Goal: Task Accomplishment & Management: Use online tool/utility

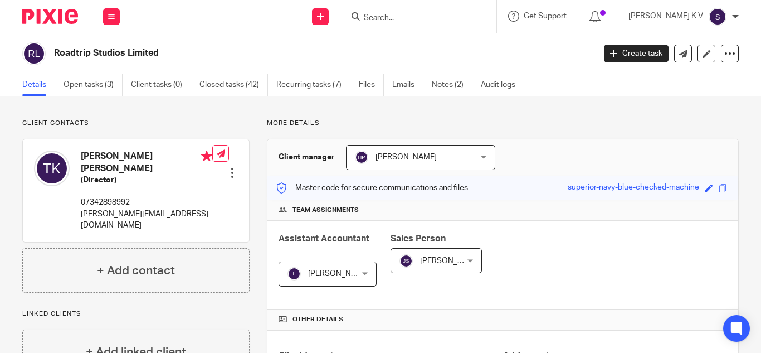
click at [423, 26] on div at bounding box center [418, 16] width 156 height 33
click at [425, 21] on input "Search" at bounding box center [413, 18] width 100 height 10
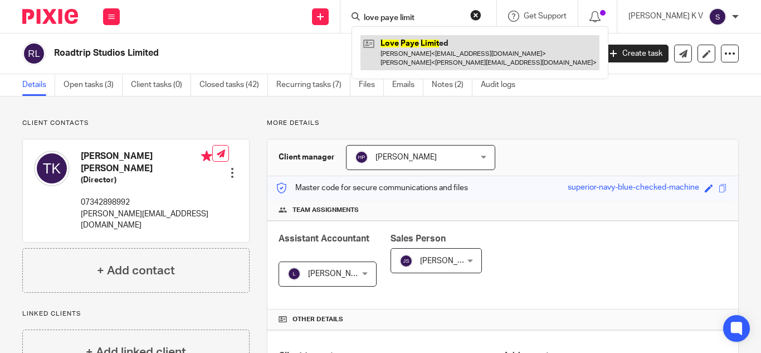
type input "love paye limit"
click at [465, 58] on link at bounding box center [479, 52] width 239 height 35
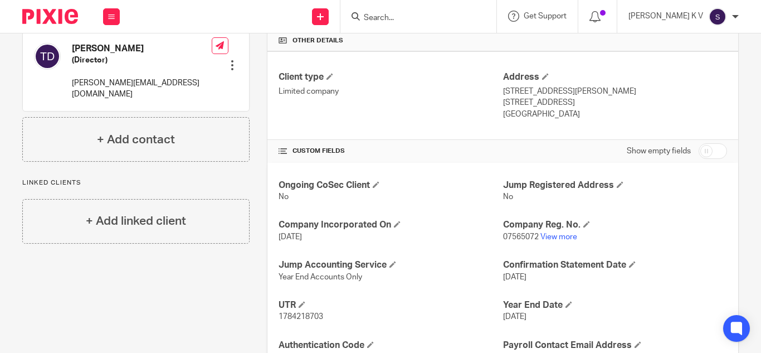
click at [428, 21] on input "Search" at bounding box center [413, 18] width 100 height 10
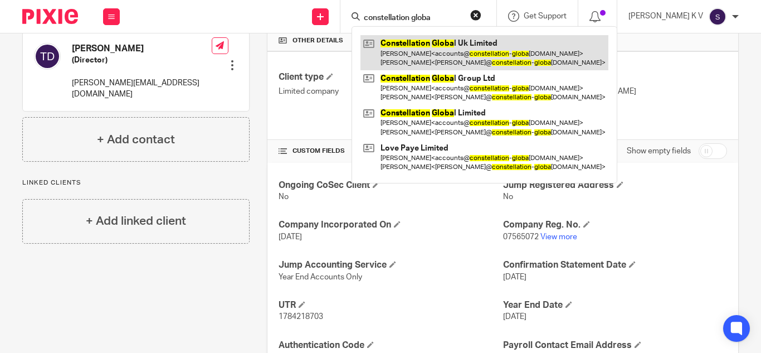
type input "constellation globa"
click at [506, 53] on link at bounding box center [484, 52] width 248 height 35
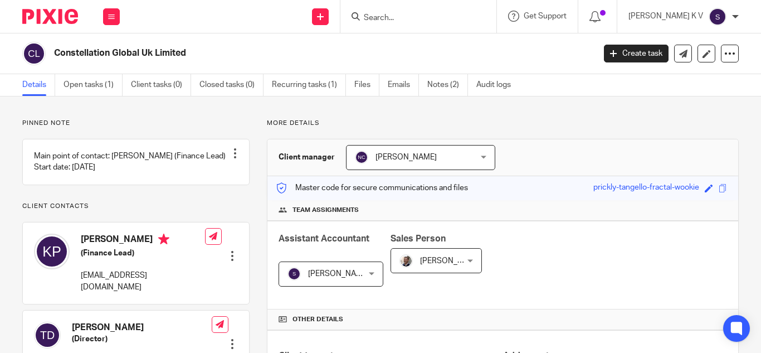
scroll to position [223, 0]
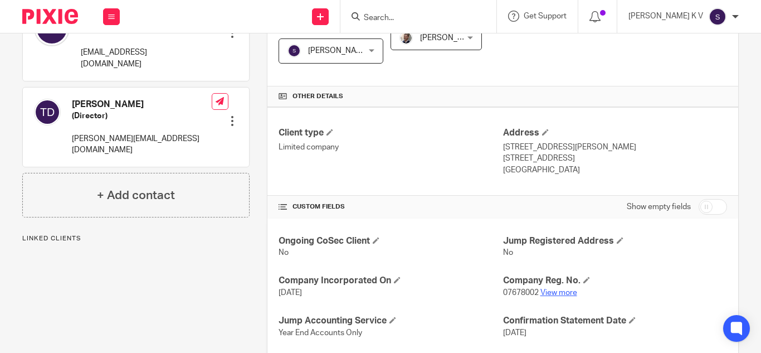
click at [551, 289] on link "View more" at bounding box center [558, 293] width 37 height 8
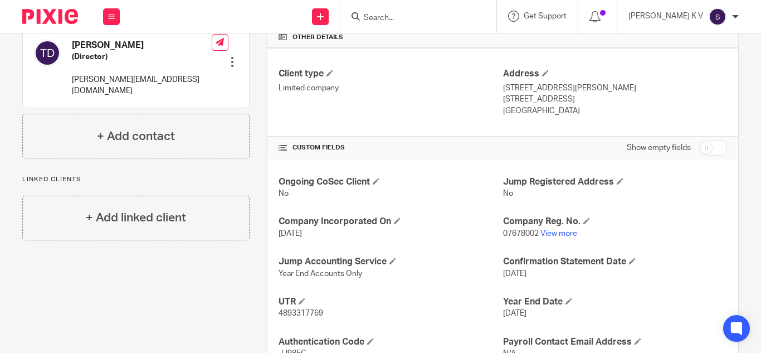
scroll to position [368, 0]
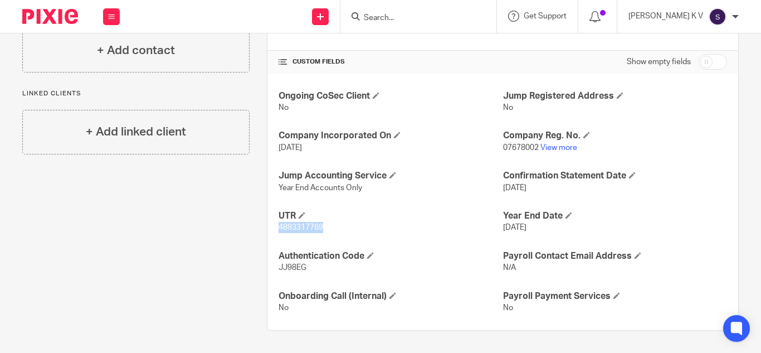
drag, startPoint x: 274, startPoint y: 228, endPoint x: 334, endPoint y: 233, distance: 59.9
click at [334, 233] on div "Ongoing CoSec Client No Jump Registered Address No Company Incorporated On 22 J…" at bounding box center [502, 202] width 471 height 257
copy span "4893317769"
click at [356, 256] on h4 "Authentication Code" at bounding box center [390, 256] width 224 height 12
drag, startPoint x: 307, startPoint y: 267, endPoint x: 277, endPoint y: 270, distance: 30.2
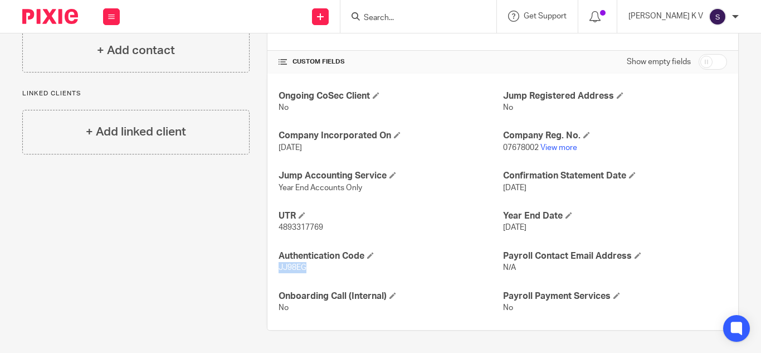
click at [278, 270] on p "JJ98EG" at bounding box center [390, 267] width 224 height 11
copy span "JJ98EG"
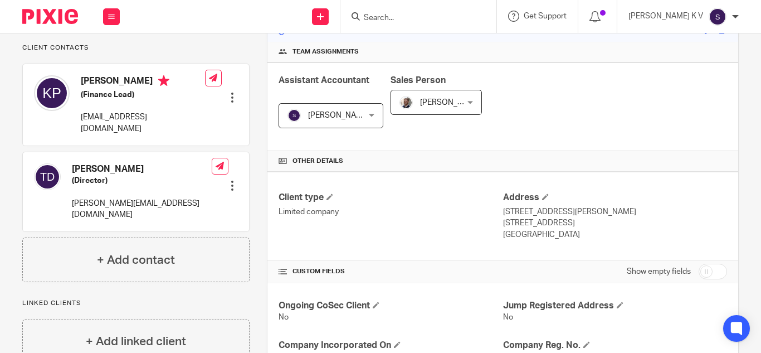
scroll to position [0, 0]
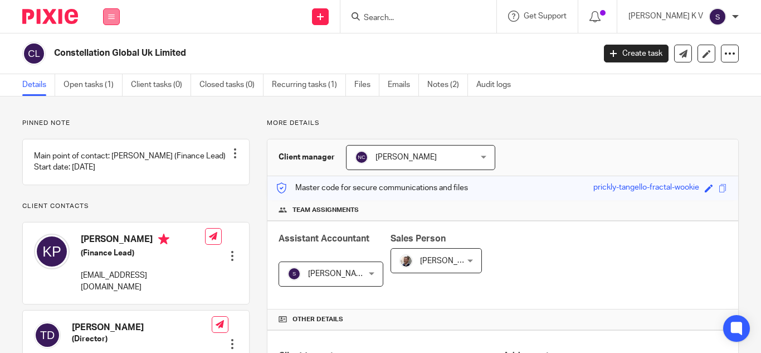
click at [114, 16] on icon at bounding box center [111, 16] width 7 height 7
click at [110, 52] on link "Work" at bounding box center [105, 52] width 18 height 8
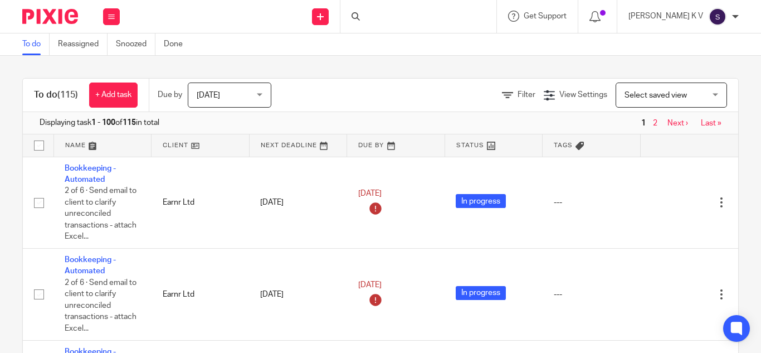
click at [740, 324] on icon at bounding box center [736, 328] width 8 height 8
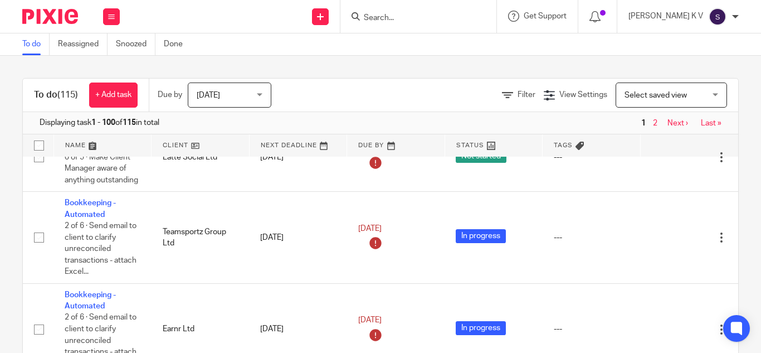
scroll to position [780, 0]
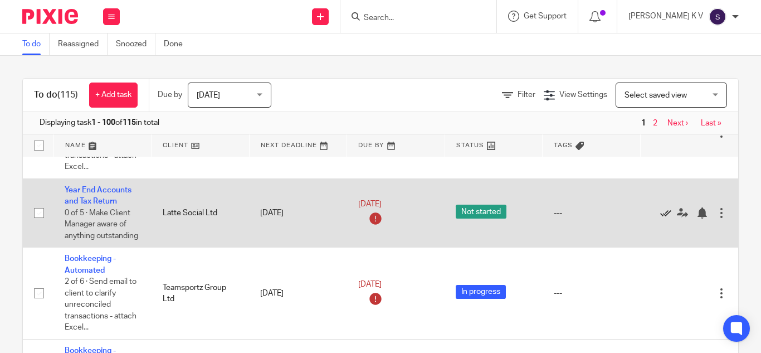
click at [666, 212] on icon at bounding box center [665, 212] width 11 height 11
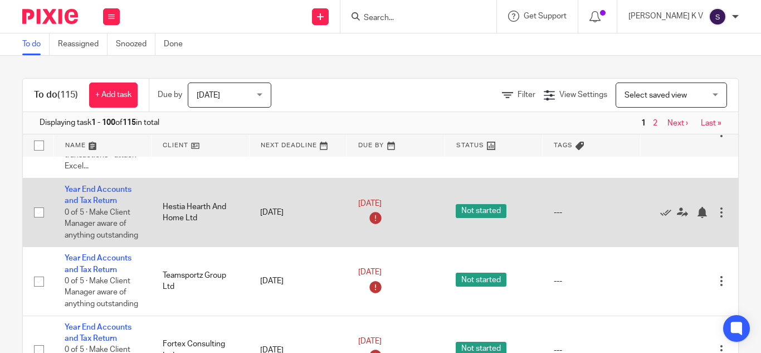
scroll to position [1838, 0]
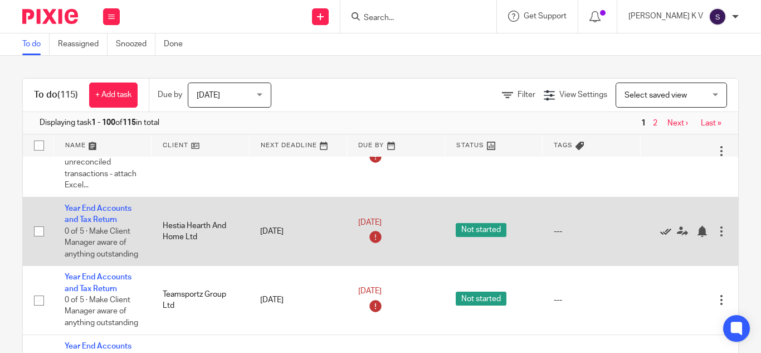
click at [662, 231] on icon at bounding box center [665, 231] width 11 height 11
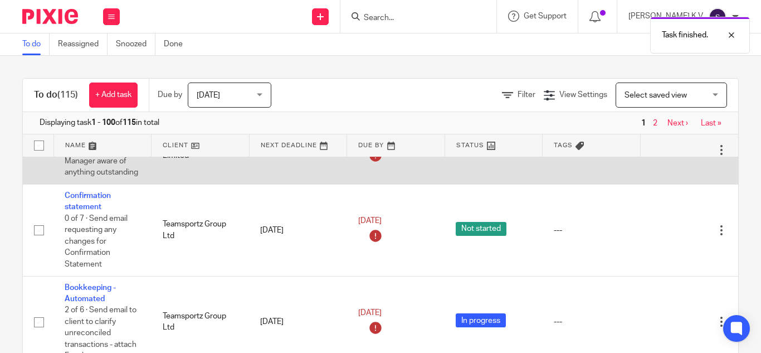
scroll to position [2061, 0]
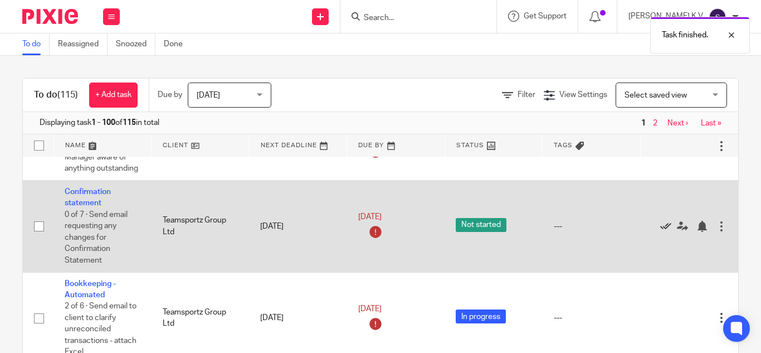
click at [666, 226] on icon at bounding box center [665, 226] width 11 height 11
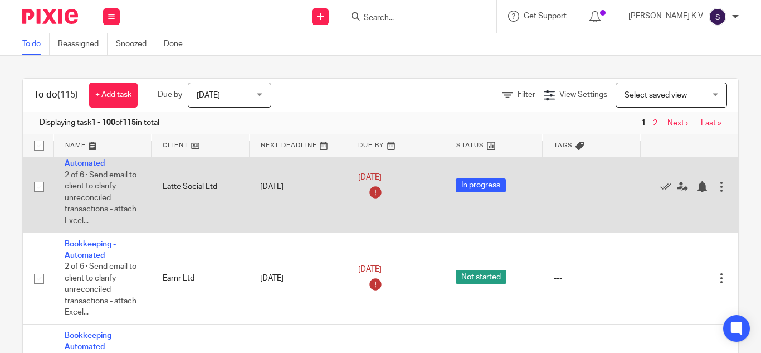
scroll to position [2228, 0]
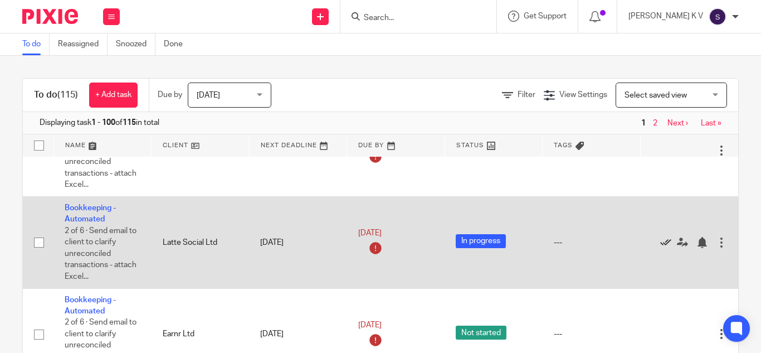
click at [662, 238] on icon at bounding box center [665, 242] width 11 height 11
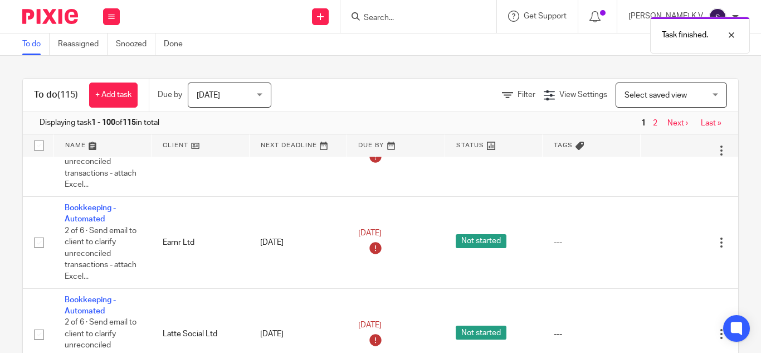
scroll to position [2284, 0]
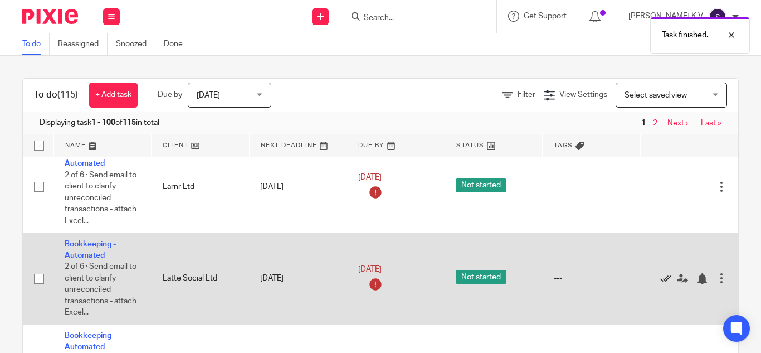
click at [664, 281] on icon at bounding box center [665, 278] width 11 height 11
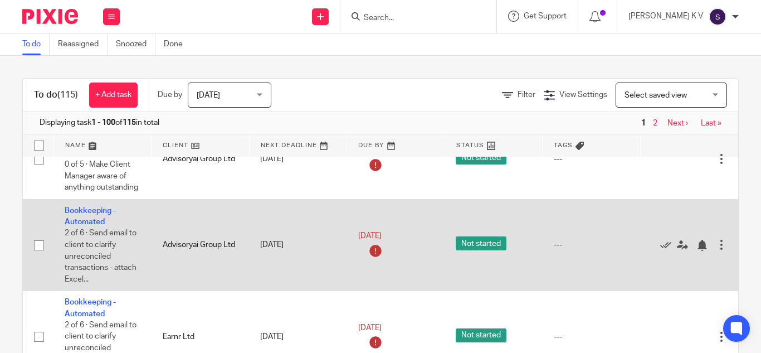
scroll to position [2506, 0]
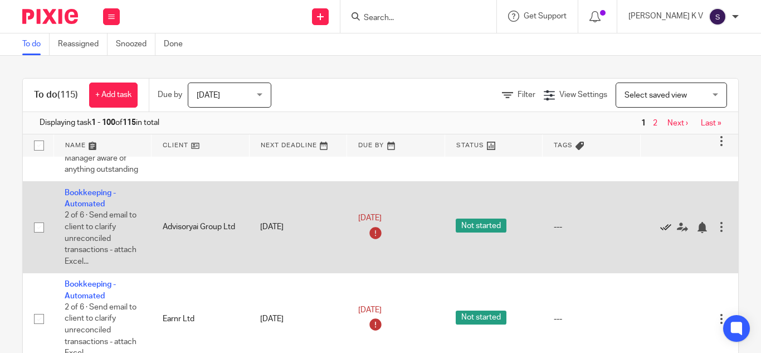
click at [660, 227] on icon at bounding box center [665, 227] width 11 height 11
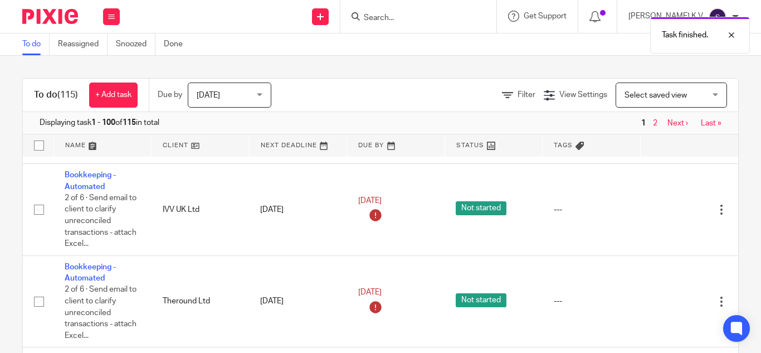
scroll to position [2618, 0]
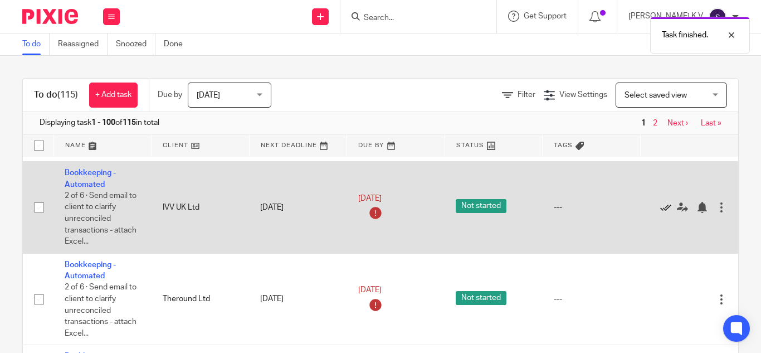
click at [663, 211] on icon at bounding box center [665, 207] width 11 height 11
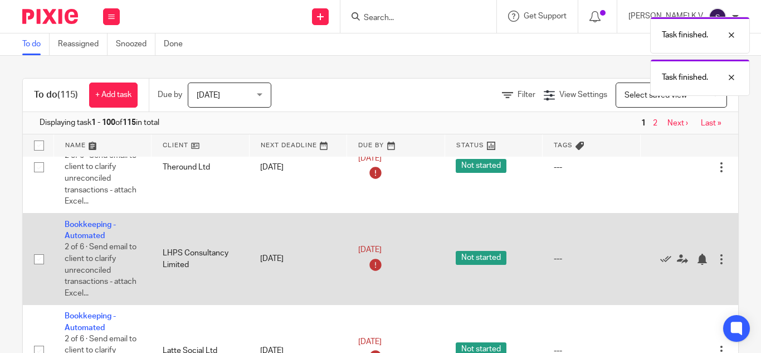
scroll to position [2729, 0]
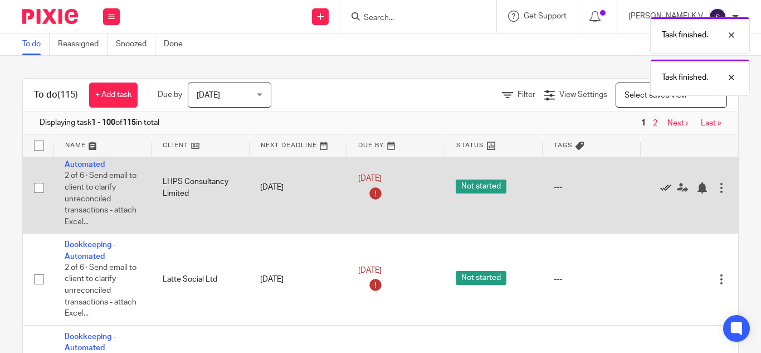
click at [663, 189] on icon at bounding box center [665, 187] width 11 height 11
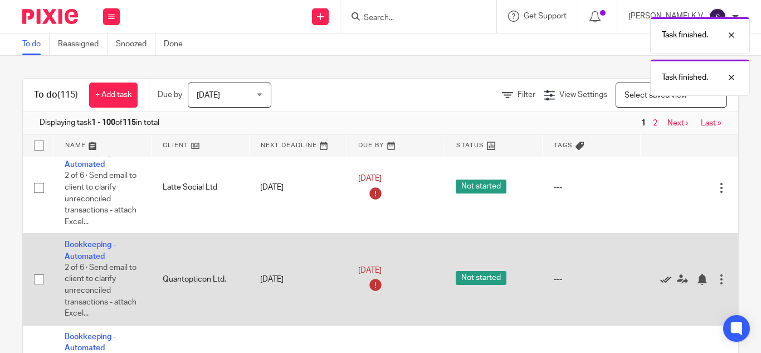
click at [662, 281] on icon at bounding box center [665, 278] width 11 height 11
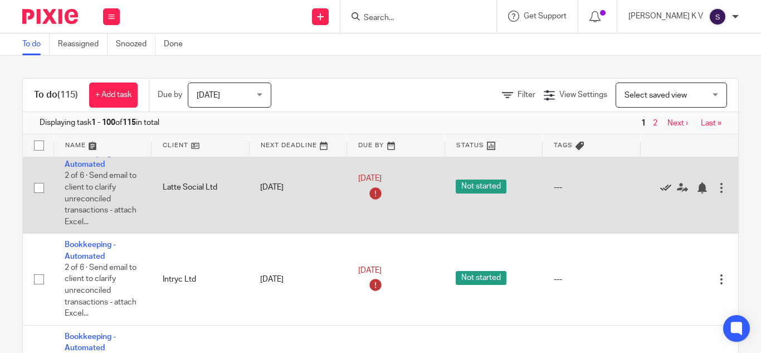
click at [662, 188] on icon at bounding box center [665, 187] width 11 height 11
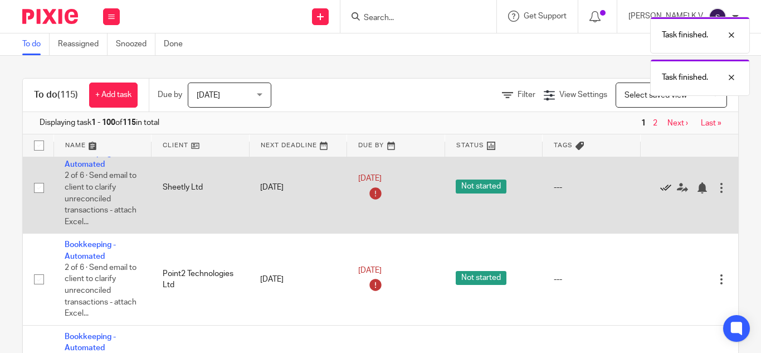
click at [662, 188] on icon at bounding box center [665, 187] width 11 height 11
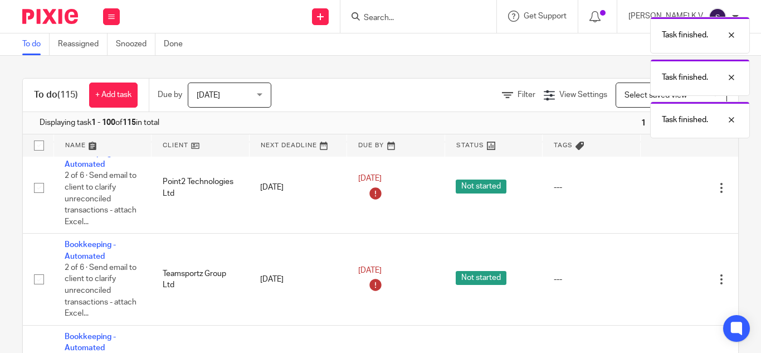
click at [662, 188] on icon at bounding box center [665, 187] width 11 height 11
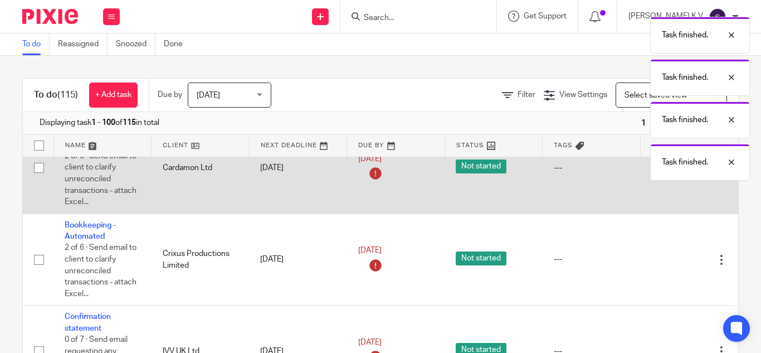
scroll to position [2785, 0]
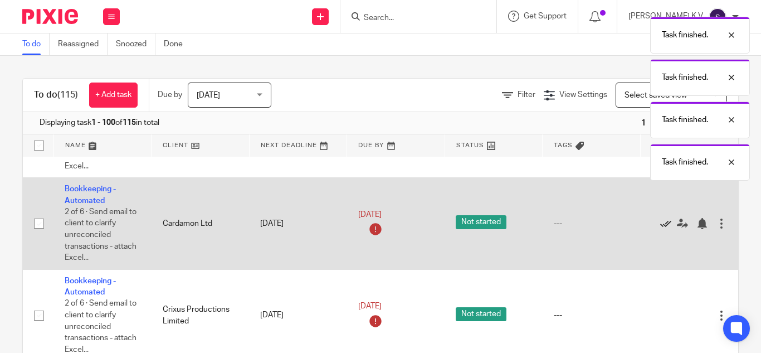
click at [662, 228] on icon at bounding box center [665, 223] width 11 height 11
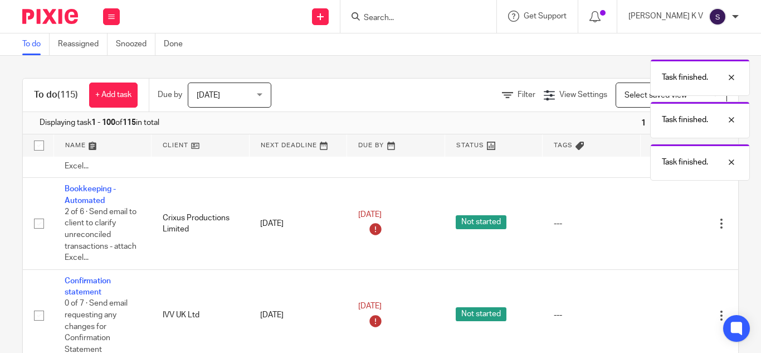
click at [662, 228] on icon at bounding box center [665, 223] width 11 height 11
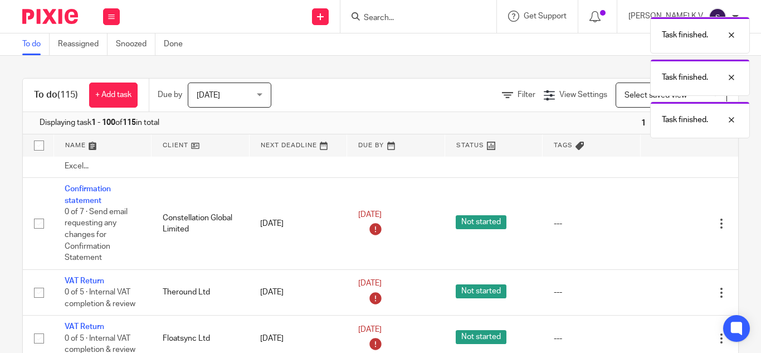
scroll to position [2841, 0]
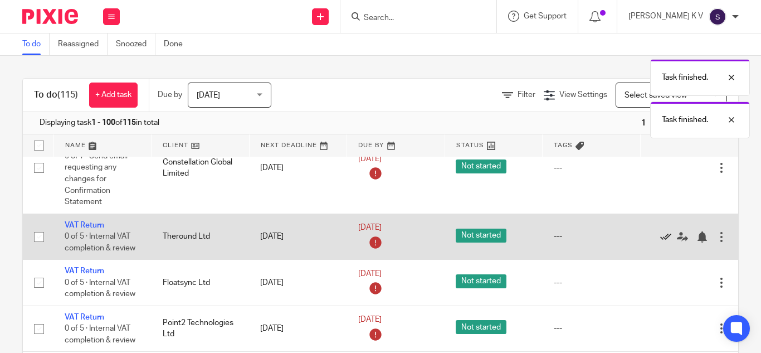
click at [666, 236] on icon at bounding box center [665, 236] width 11 height 11
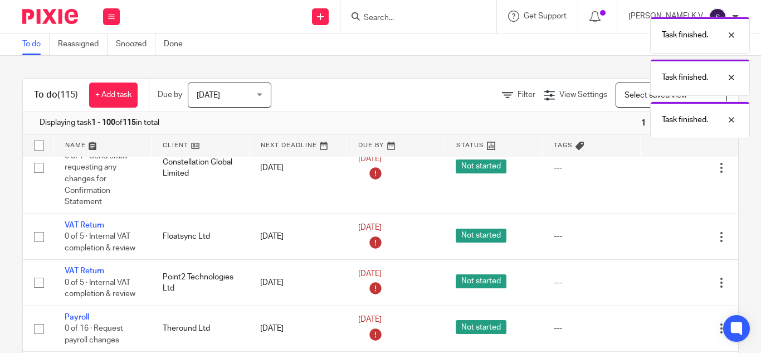
click at [666, 236] on icon at bounding box center [665, 236] width 11 height 11
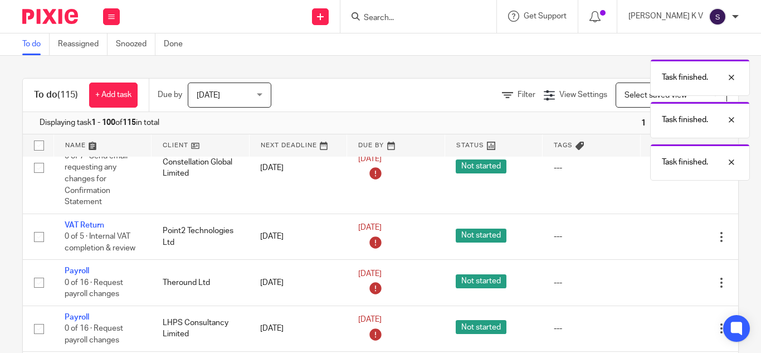
click at [666, 236] on icon at bounding box center [665, 236] width 11 height 11
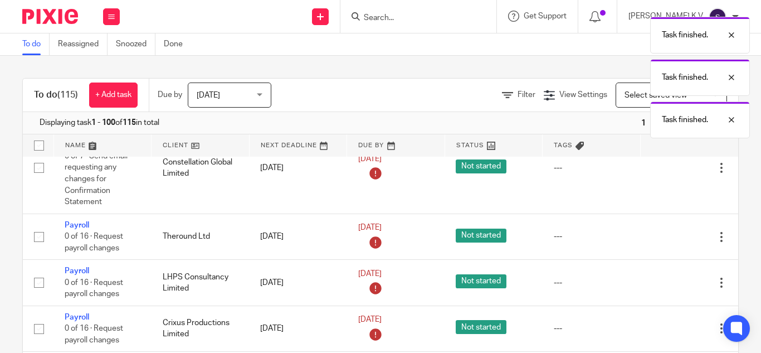
click at [666, 236] on icon at bounding box center [665, 236] width 11 height 11
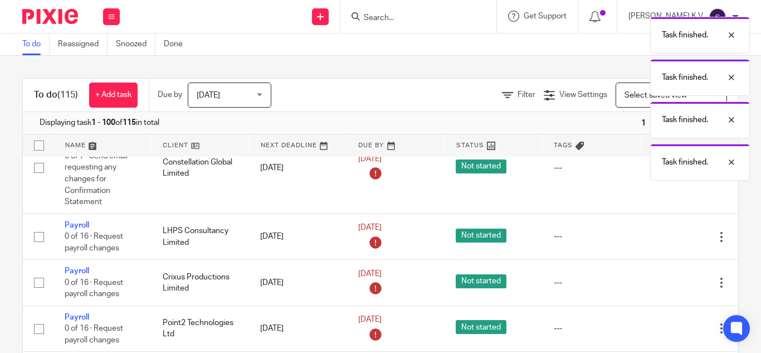
click at [666, 236] on icon at bounding box center [665, 236] width 11 height 11
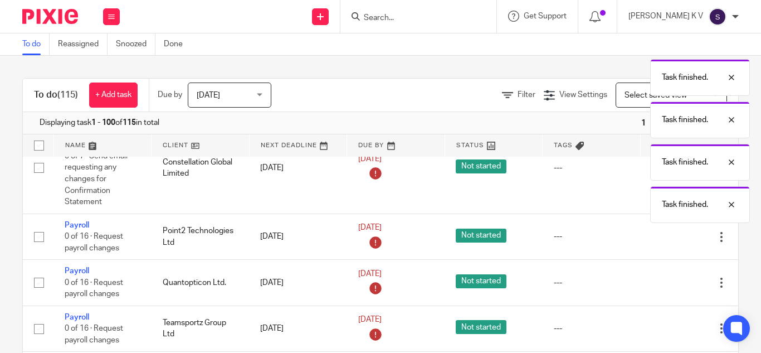
click at [666, 236] on icon at bounding box center [665, 236] width 11 height 11
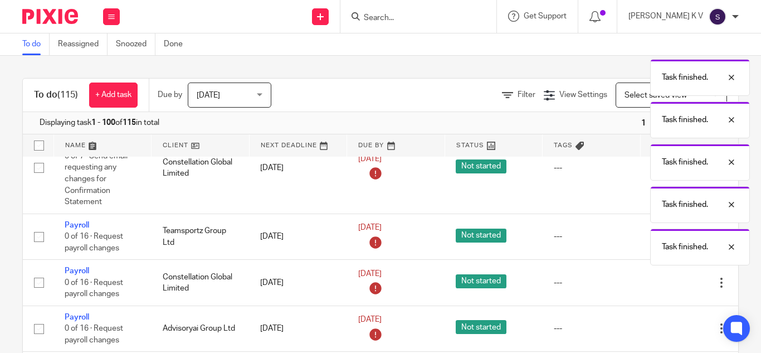
click at [666, 236] on body "Work Email Clients Team Reports Work Email Clients Team Reports Settings Send n…" at bounding box center [380, 176] width 761 height 353
click at [666, 236] on icon at bounding box center [665, 236] width 11 height 11
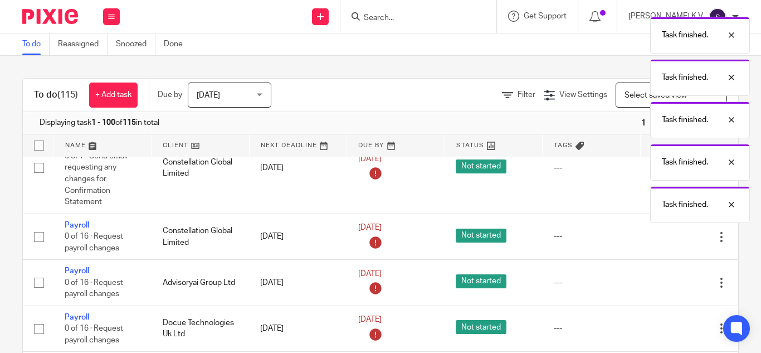
click at [666, 236] on icon at bounding box center [665, 236] width 11 height 11
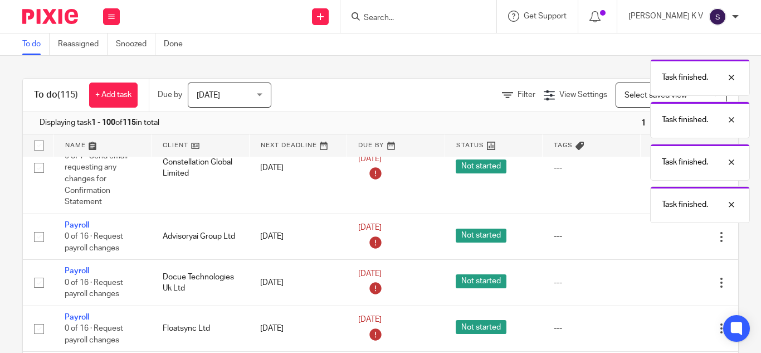
click at [666, 236] on icon at bounding box center [665, 236] width 11 height 11
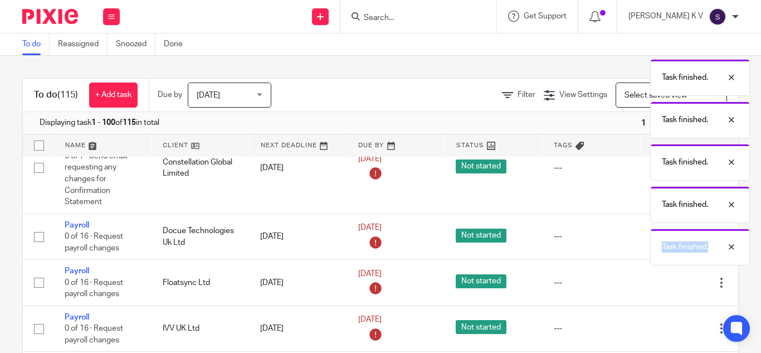
click at [666, 236] on div "Task finished. Task finished. Task finished. Task finished. Task finished. Task…" at bounding box center [564, 138] width 369 height 254
click at [666, 236] on body "Work Email Clients Team Reports Work Email Clients Team Reports Settings Send n…" at bounding box center [380, 176] width 761 height 353
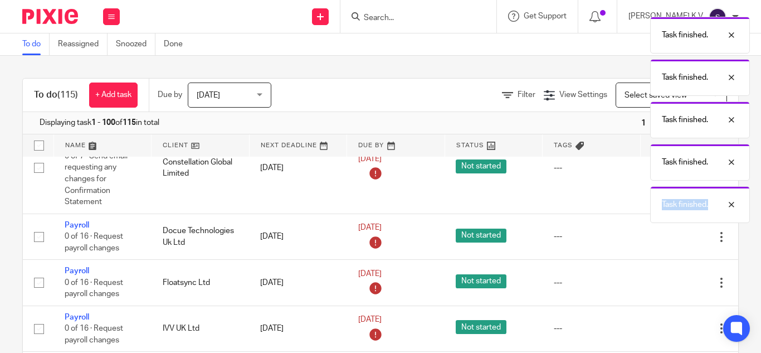
click at [666, 236] on icon at bounding box center [665, 236] width 11 height 11
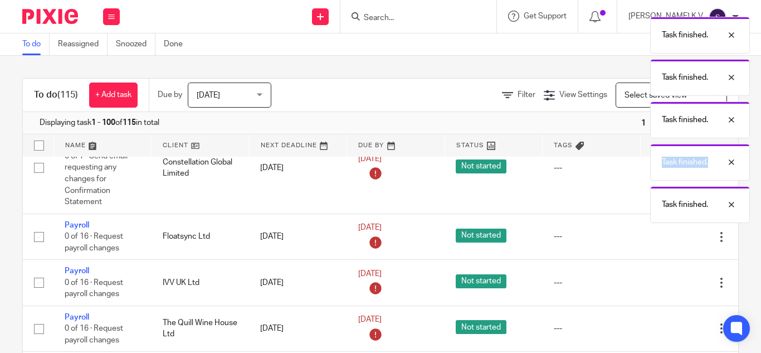
click at [666, 236] on icon at bounding box center [665, 236] width 11 height 11
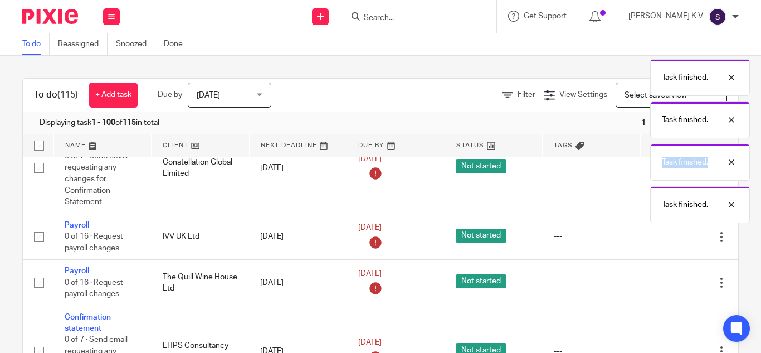
click at [666, 236] on icon at bounding box center [665, 236] width 11 height 11
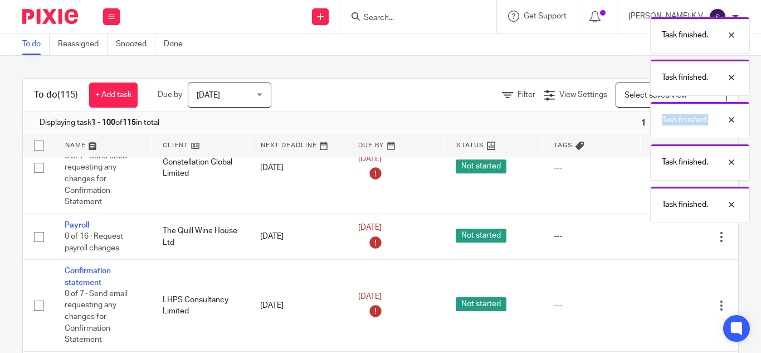
click at [666, 236] on icon at bounding box center [665, 236] width 11 height 11
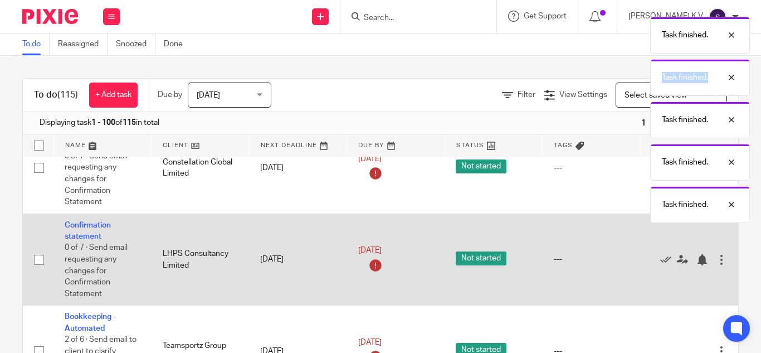
click at [666, 236] on td "Edit task Delete" at bounding box center [689, 259] width 98 height 92
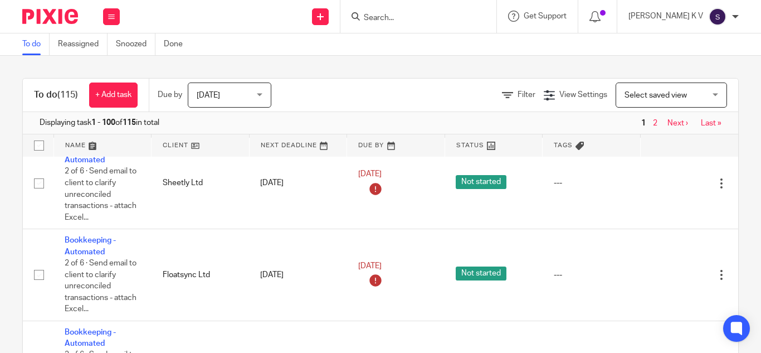
scroll to position [3119, 0]
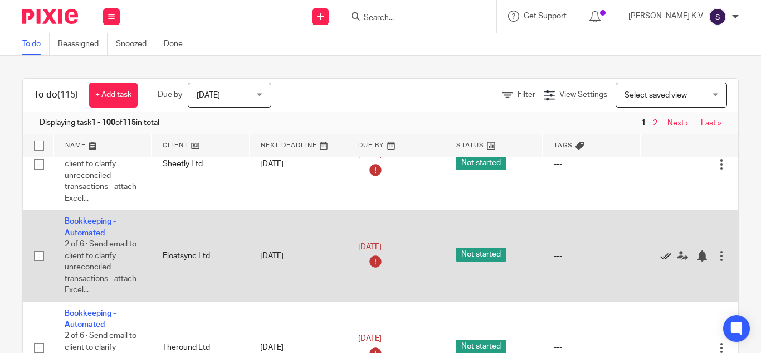
click at [661, 256] on icon at bounding box center [665, 255] width 11 height 11
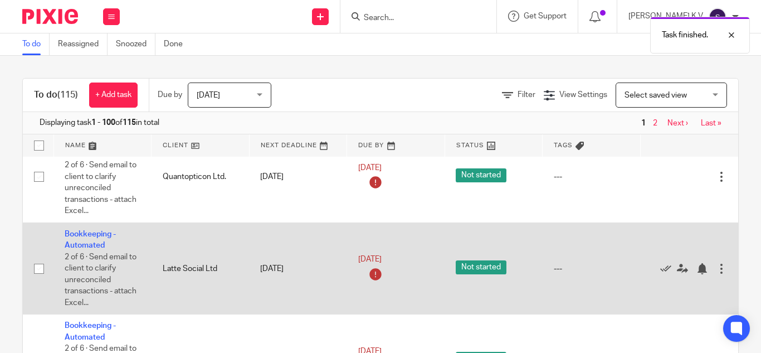
scroll to position [3509, 0]
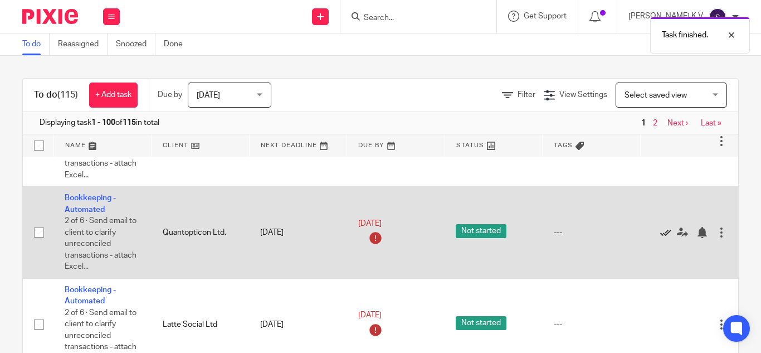
click at [662, 232] on icon at bounding box center [665, 232] width 11 height 11
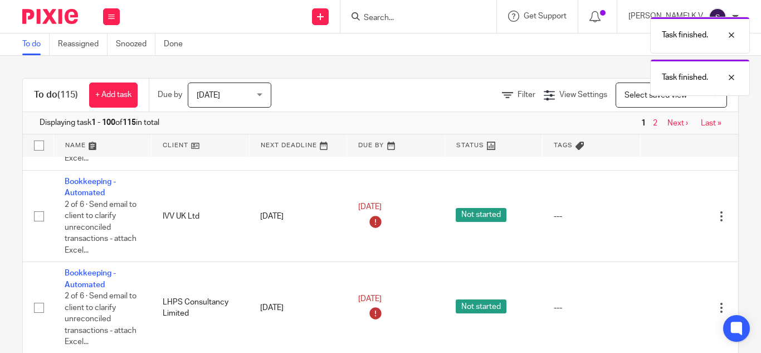
scroll to position [3620, 0]
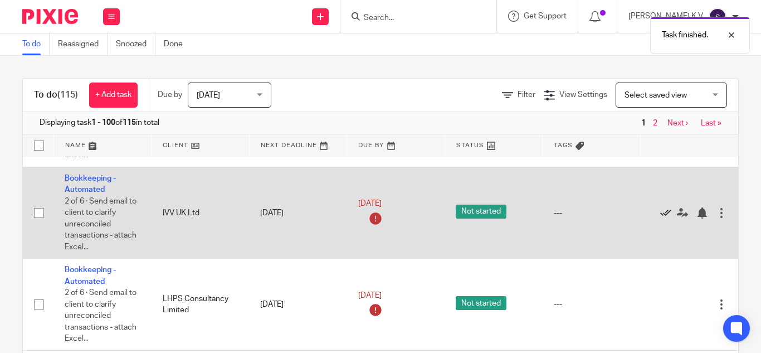
click at [660, 213] on icon at bounding box center [665, 212] width 11 height 11
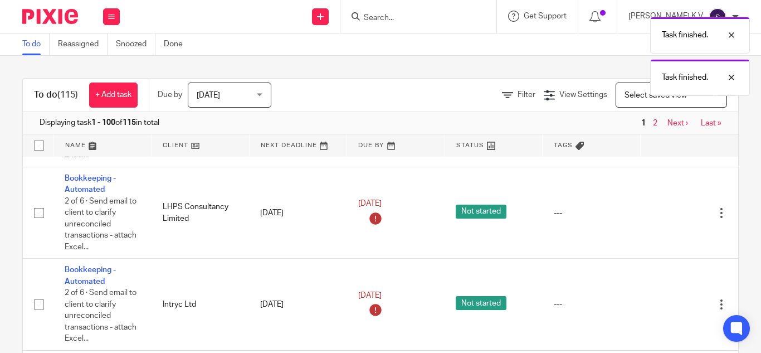
scroll to position [3676, 0]
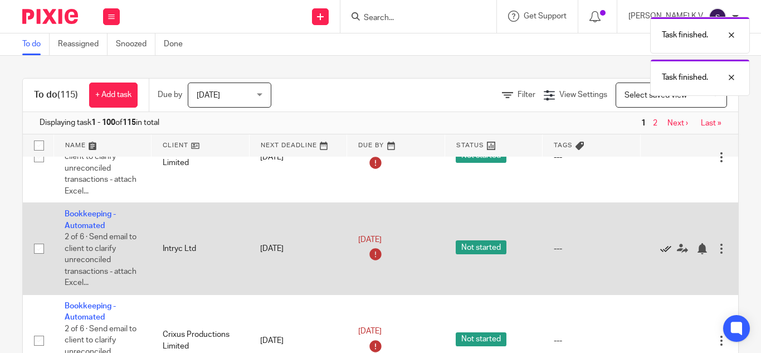
click at [664, 251] on icon at bounding box center [665, 248] width 11 height 11
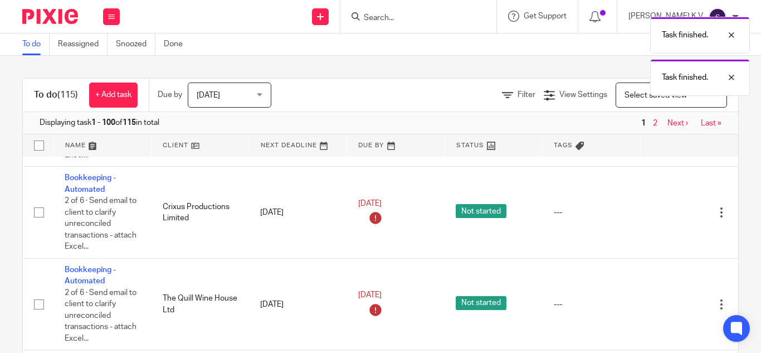
scroll to position [3732, 0]
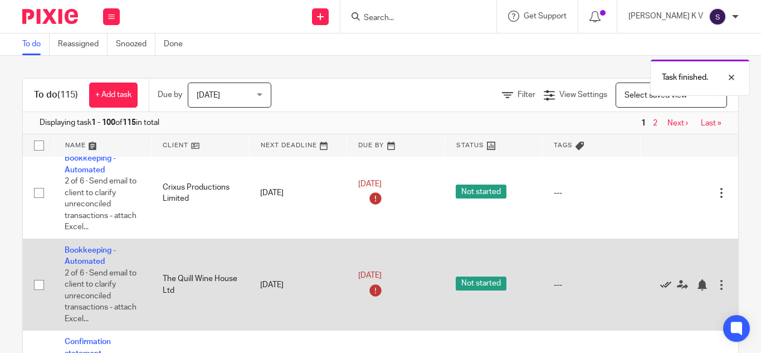
click at [663, 287] on icon at bounding box center [665, 284] width 11 height 11
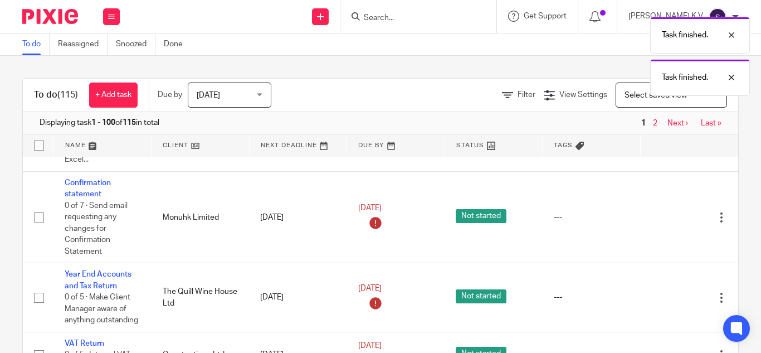
scroll to position [3843, 0]
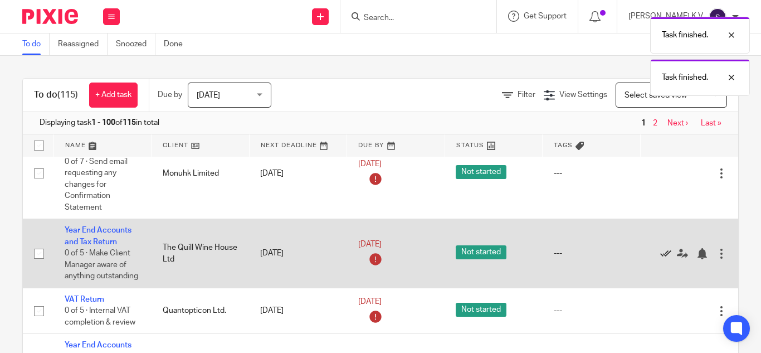
click at [666, 248] on icon at bounding box center [665, 253] width 11 height 11
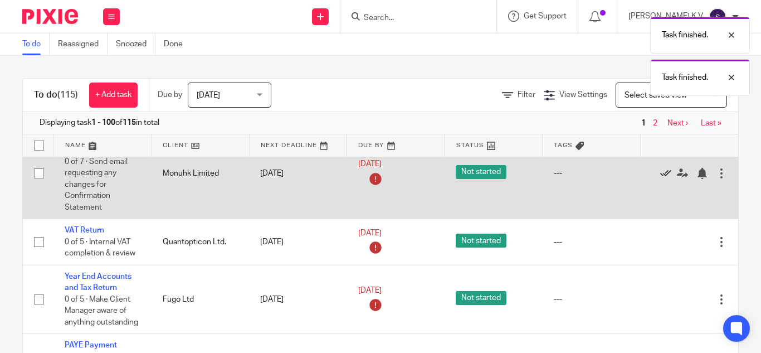
click at [663, 177] on icon at bounding box center [665, 173] width 11 height 11
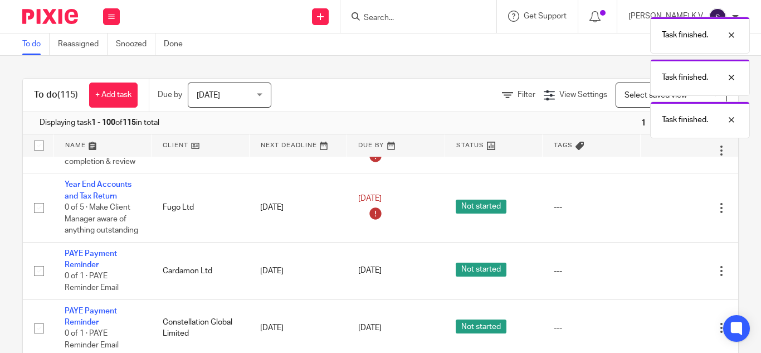
scroll to position [3751, 0]
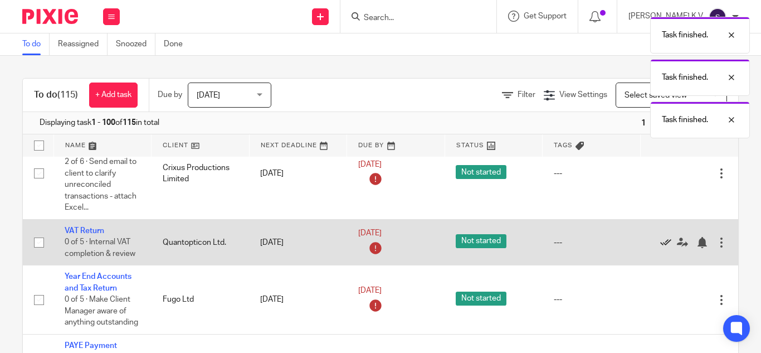
click at [664, 242] on icon at bounding box center [665, 242] width 11 height 11
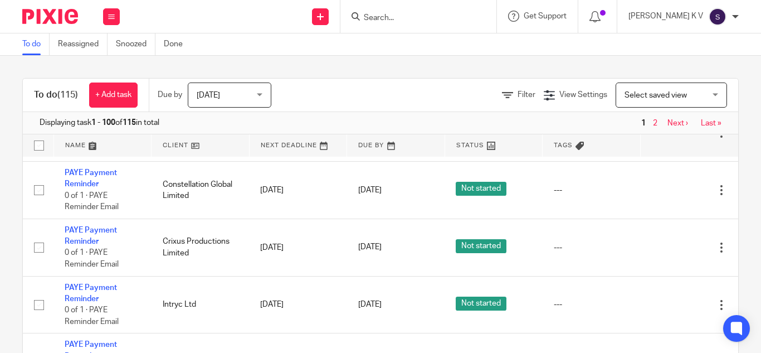
scroll to position [3601, 0]
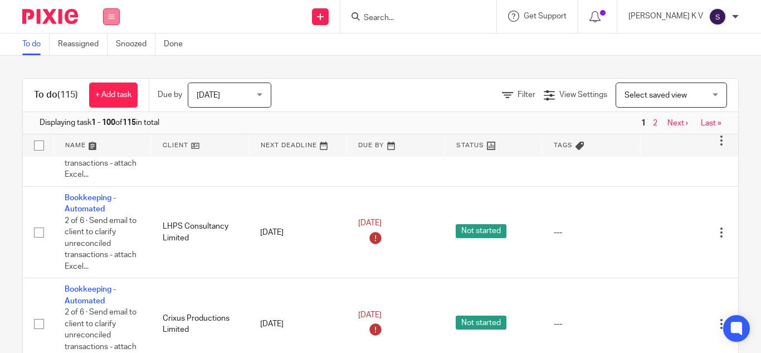
click at [115, 20] on button at bounding box center [111, 16] width 17 height 17
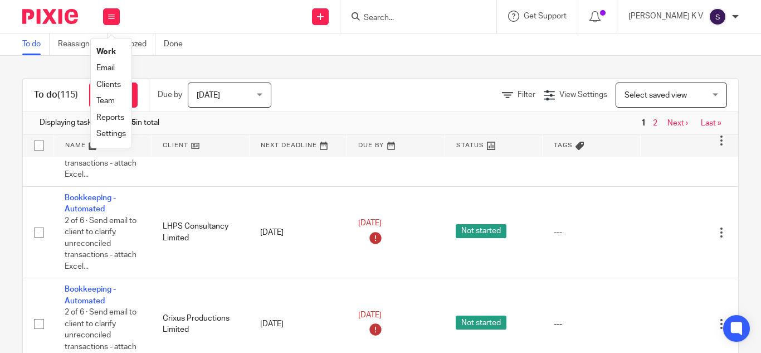
click at [104, 44] on li "Work" at bounding box center [111, 52] width 30 height 16
click at [106, 49] on link "Work" at bounding box center [105, 52] width 19 height 8
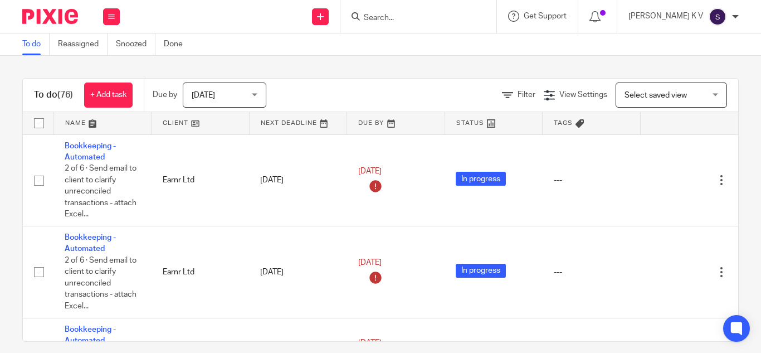
click at [445, 10] on form at bounding box center [422, 16] width 119 height 14
click at [437, 25] on div at bounding box center [418, 16] width 156 height 33
click at [431, 19] on input "Search" at bounding box center [413, 18] width 100 height 10
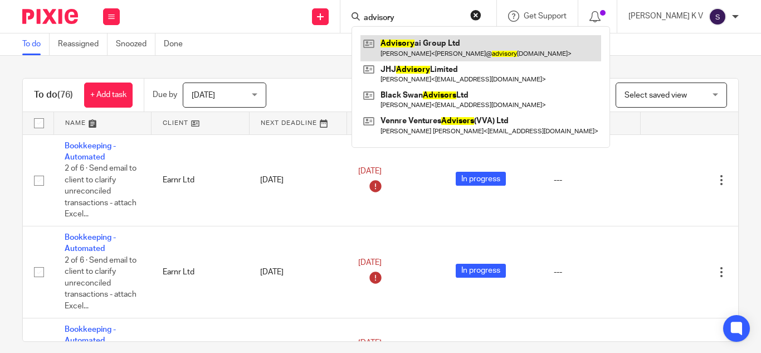
type input "advisory"
click at [443, 50] on link at bounding box center [480, 48] width 241 height 26
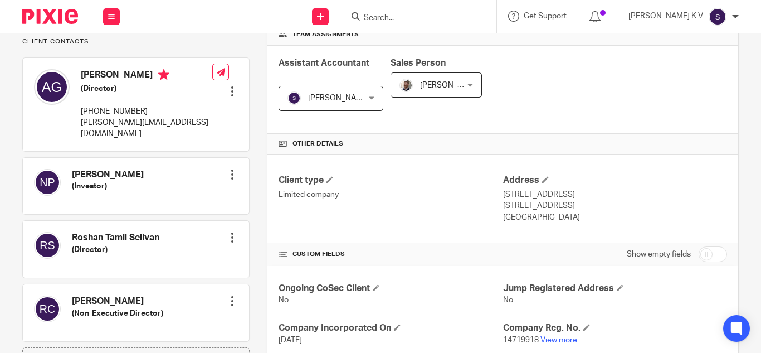
scroll to position [223, 0]
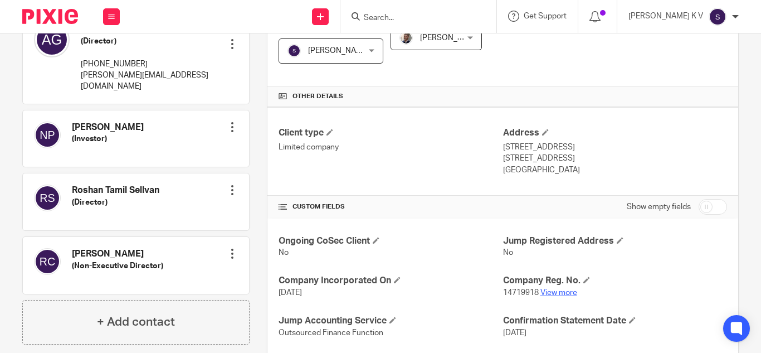
click at [560, 291] on link "View more" at bounding box center [558, 293] width 37 height 8
click at [562, 292] on link "View more" at bounding box center [558, 293] width 37 height 8
